Goal: Task Accomplishment & Management: Manage account settings

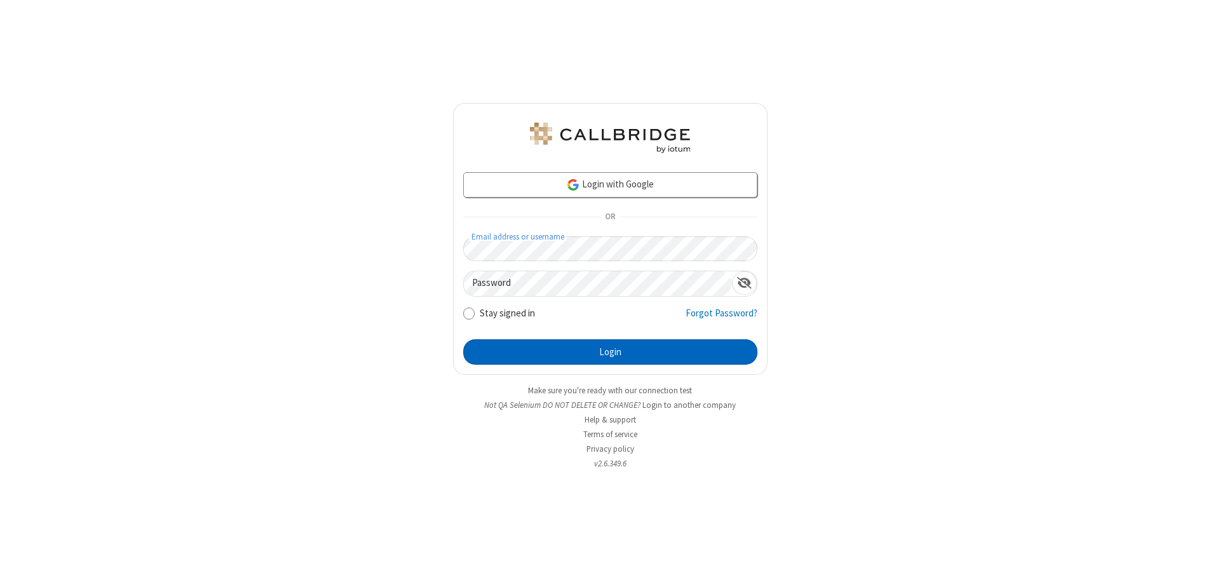
click at [610, 352] on button "Login" at bounding box center [610, 351] width 294 height 25
click at [468, 313] on input "Stay signed in" at bounding box center [469, 312] width 12 height 13
checkbox input "false"
click at [610, 352] on button "Login" at bounding box center [610, 351] width 294 height 25
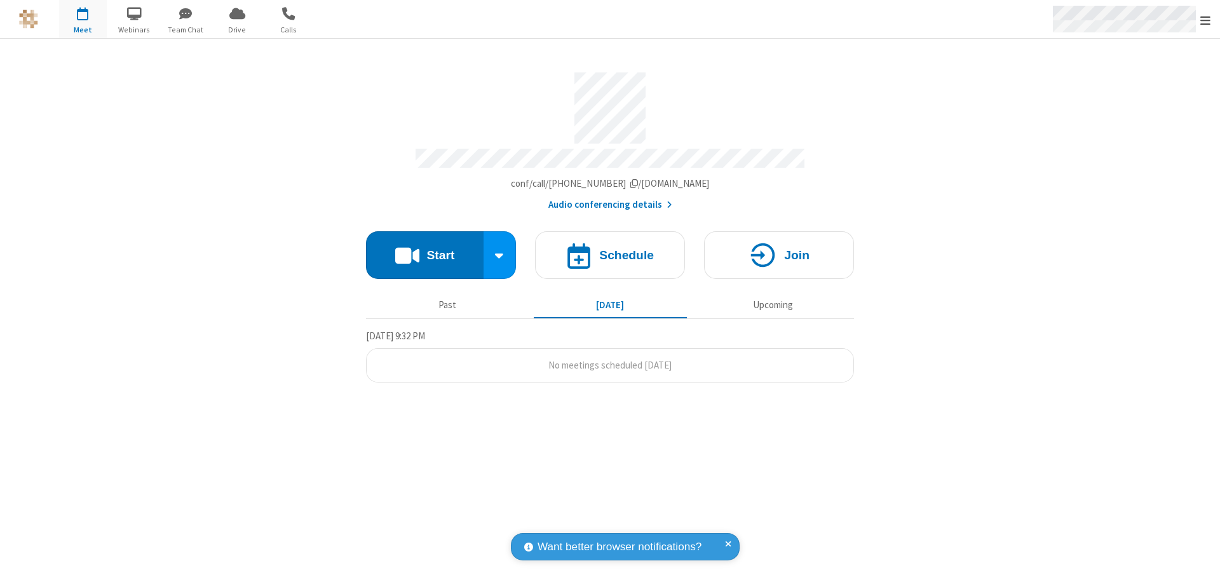
click at [1205, 19] on span "Open menu" at bounding box center [1205, 20] width 10 height 13
